Goal: Information Seeking & Learning: Learn about a topic

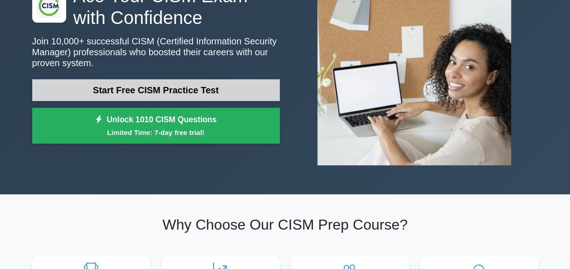
click at [201, 91] on link "Start Free CISM Practice Test" at bounding box center [156, 90] width 248 height 22
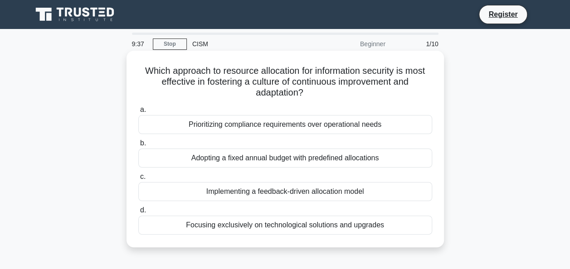
click at [289, 193] on div "Implementing a feedback-driven allocation model" at bounding box center [285, 191] width 294 height 19
click at [138, 180] on input "c. Implementing a feedback-driven allocation model" at bounding box center [138, 177] width 0 height 6
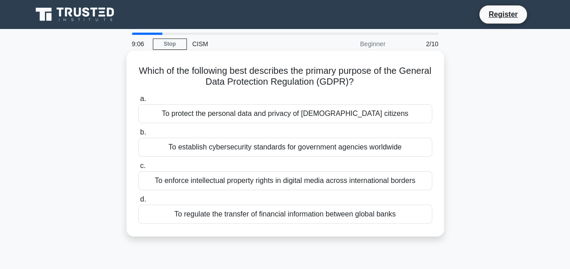
click at [284, 215] on div "To regulate the transfer of financial information between global banks" at bounding box center [285, 214] width 294 height 19
click at [138, 203] on input "d. To regulate the transfer of financial information between global banks" at bounding box center [138, 200] width 0 height 6
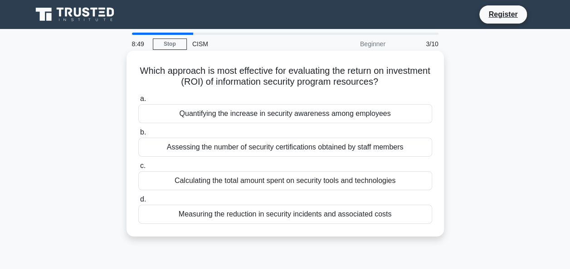
click at [228, 215] on div "Measuring the reduction in security incidents and associated costs" at bounding box center [285, 214] width 294 height 19
click at [138, 203] on input "d. Measuring the reduction in security incidents and associated costs" at bounding box center [138, 200] width 0 height 6
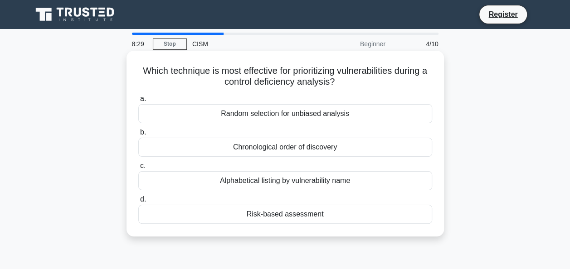
click at [312, 213] on div "Risk-based assessment" at bounding box center [285, 214] width 294 height 19
click at [138, 203] on input "d. Risk-based assessment" at bounding box center [138, 200] width 0 height 6
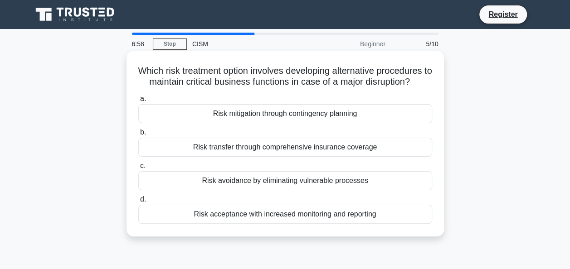
click at [338, 116] on div "Risk mitigation through contingency planning" at bounding box center [285, 113] width 294 height 19
click at [138, 102] on input "a. Risk mitigation through contingency planning" at bounding box center [138, 99] width 0 height 6
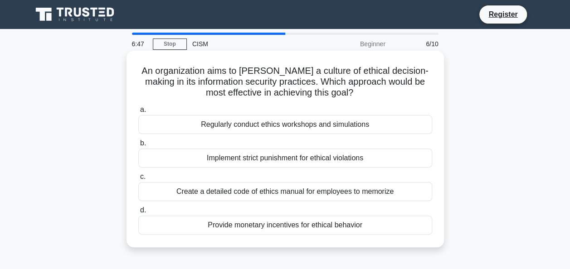
click at [329, 124] on div "Regularly conduct ethics workshops and simulations" at bounding box center [285, 124] width 294 height 19
click at [138, 113] on input "a. Regularly conduct ethics workshops and simulations" at bounding box center [138, 110] width 0 height 6
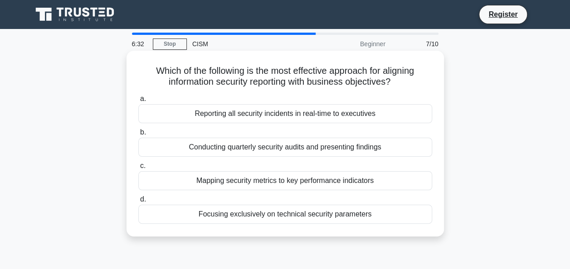
click at [303, 182] on div "Mapping security metrics to key performance indicators" at bounding box center [285, 180] width 294 height 19
click at [138, 169] on input "c. Mapping security metrics to key performance indicators" at bounding box center [138, 166] width 0 height 6
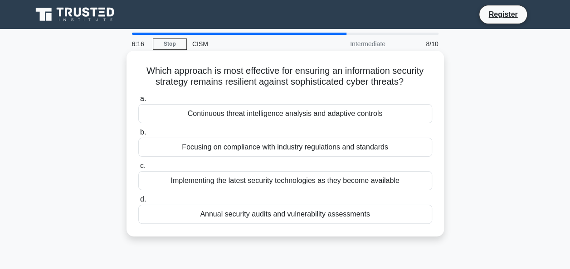
click at [302, 183] on div "Implementing the latest security technologies as they become available" at bounding box center [285, 180] width 294 height 19
click at [138, 169] on input "c. Implementing the latest security technologies as they become available" at bounding box center [138, 166] width 0 height 6
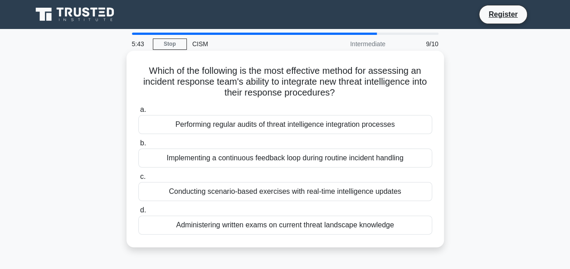
click at [264, 190] on div "Conducting scenario-based exercises with real-time intelligence updates" at bounding box center [285, 191] width 294 height 19
click at [138, 180] on input "c. Conducting scenario-based exercises with real-time intelligence updates" at bounding box center [138, 177] width 0 height 6
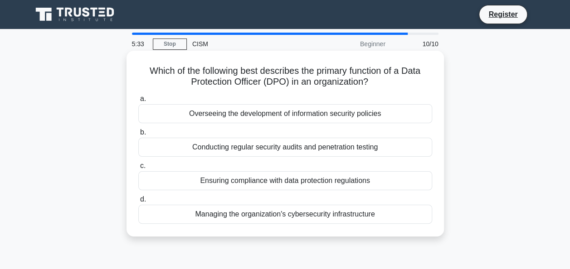
click at [311, 114] on div "Overseeing the development of information security policies" at bounding box center [285, 113] width 294 height 19
click at [138, 102] on input "a. Overseeing the development of information security policies" at bounding box center [138, 99] width 0 height 6
